Goal: Task Accomplishment & Management: Use online tool/utility

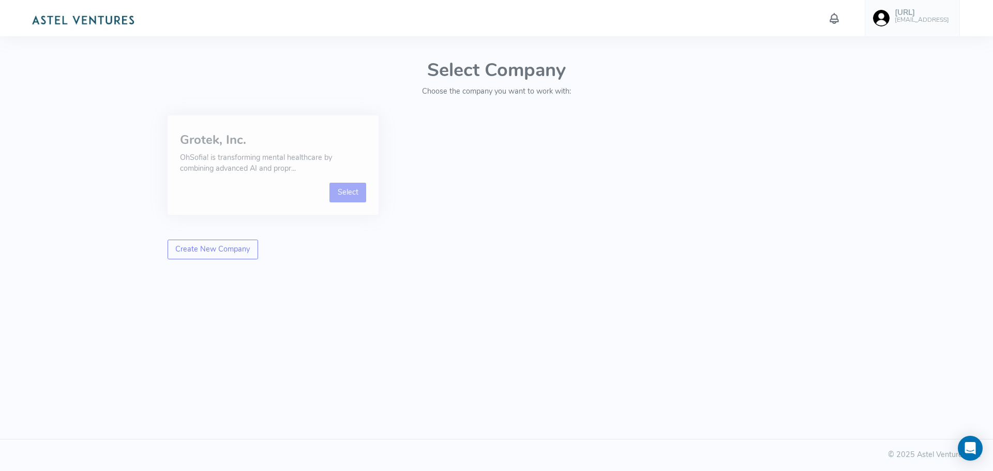
click at [350, 201] on link "Select" at bounding box center [348, 193] width 37 height 20
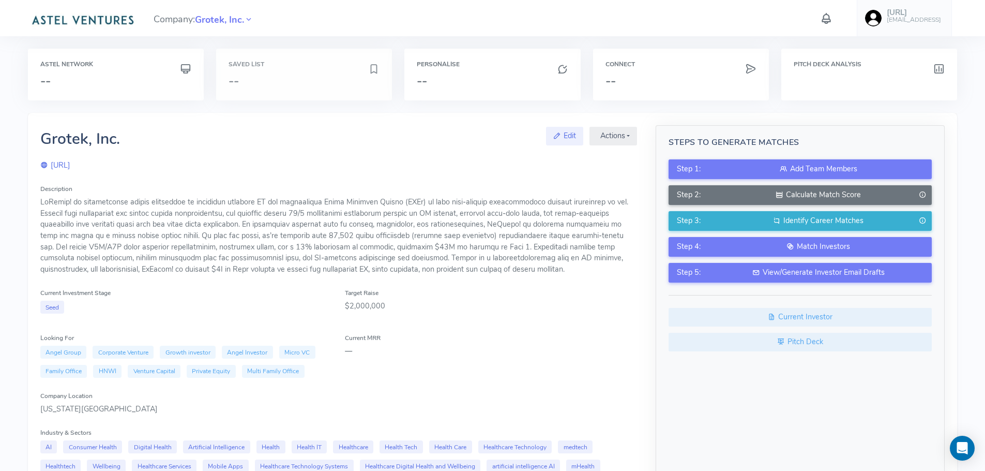
click at [252, 69] on div "Saved List --" at bounding box center [304, 75] width 176 height 52
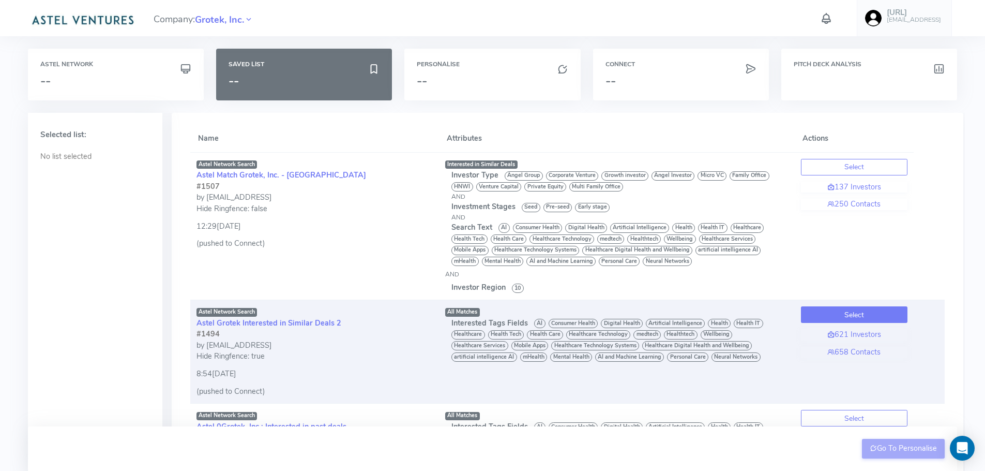
click at [839, 315] on button "Select" at bounding box center [854, 314] width 107 height 17
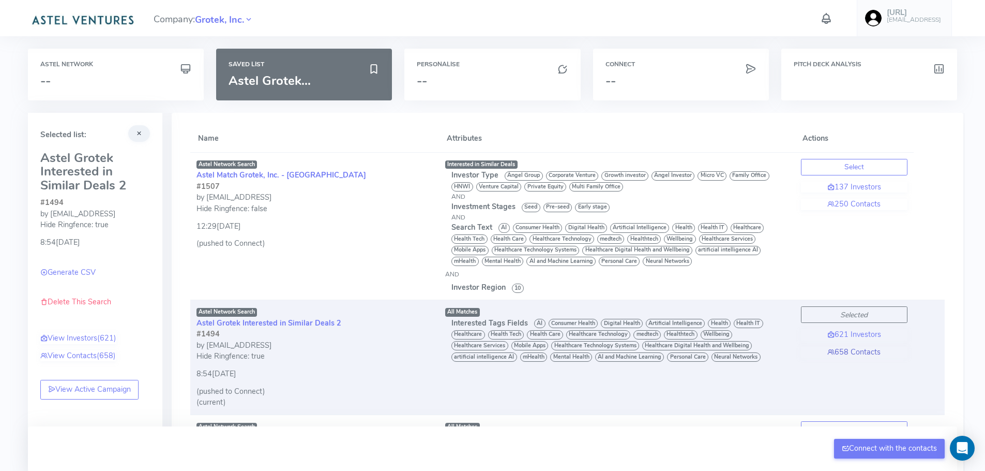
click at [862, 351] on link "658 Contacts" at bounding box center [854, 352] width 107 height 11
click at [860, 354] on link "658 Contacts" at bounding box center [854, 352] width 107 height 11
click at [861, 353] on link "658 Contacts" at bounding box center [854, 352] width 107 height 11
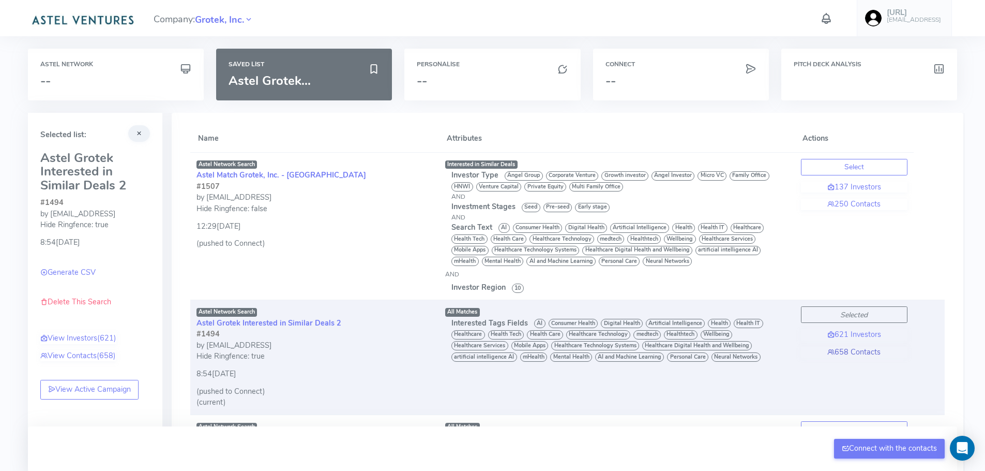
click at [862, 351] on link "658 Contacts" at bounding box center [854, 352] width 107 height 11
click at [863, 350] on link "658 Contacts" at bounding box center [854, 352] width 107 height 11
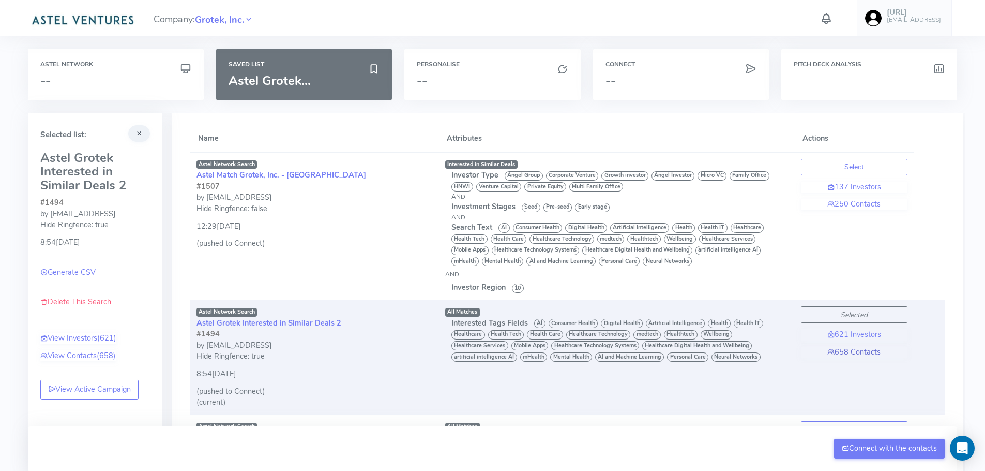
click at [863, 350] on link "658 Contacts" at bounding box center [854, 352] width 107 height 11
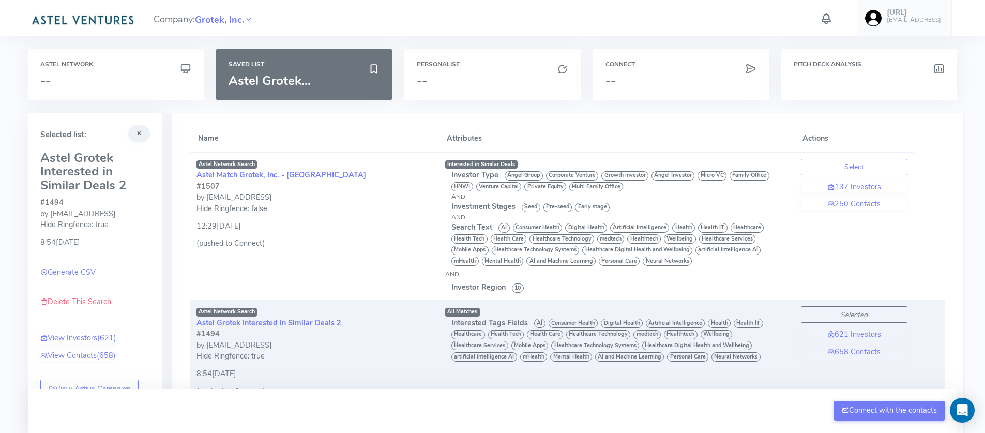
click at [471, 432] on div "Connect with the contacts" at bounding box center [493, 410] width 930 height 44
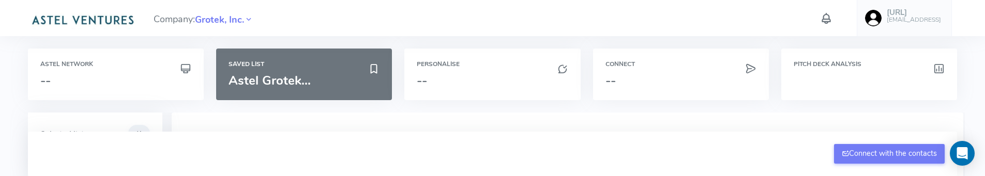
click at [545, 128] on th "Attributes" at bounding box center [617, 138] width 356 height 27
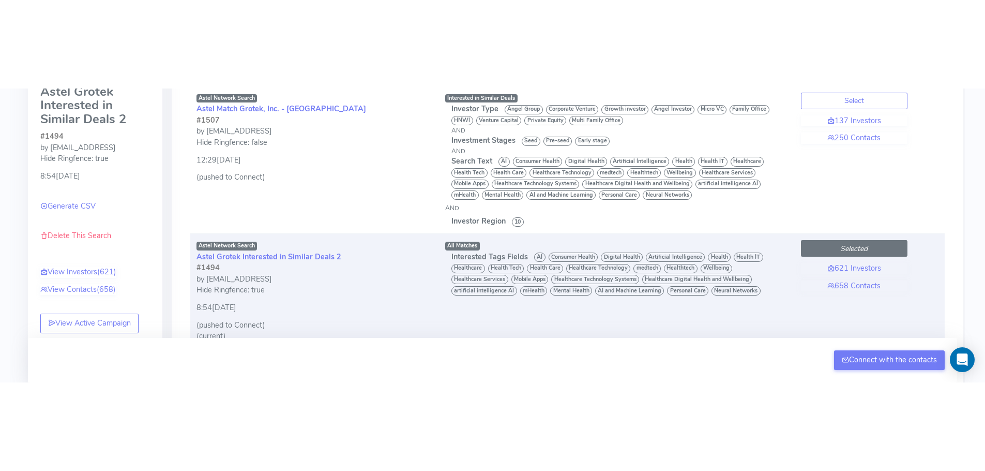
scroll to position [166, 0]
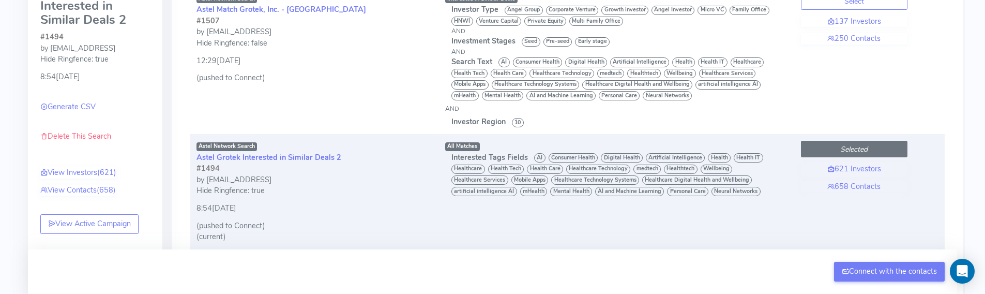
click at [847, 150] on icon "Selected" at bounding box center [854, 149] width 27 height 10
click at [851, 176] on link "658 Contacts" at bounding box center [854, 186] width 107 height 11
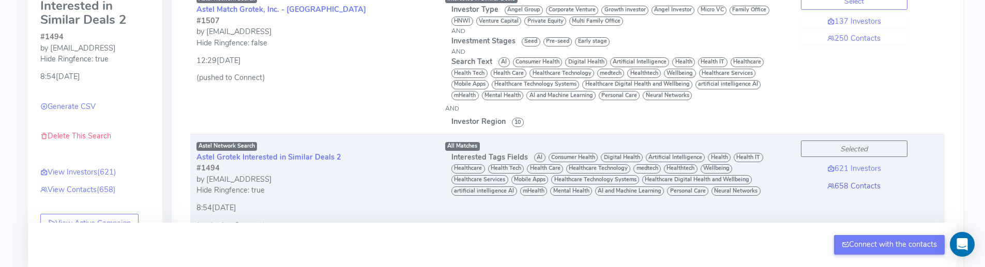
click at [859, 176] on link "658 Contacts" at bounding box center [854, 186] width 107 height 11
drag, startPoint x: 861, startPoint y: 184, endPoint x: 889, endPoint y: 191, distance: 29.2
click at [861, 176] on link "658 Contacts" at bounding box center [854, 186] width 107 height 11
